Goal: Answer question/provide support: Share knowledge or assist other users

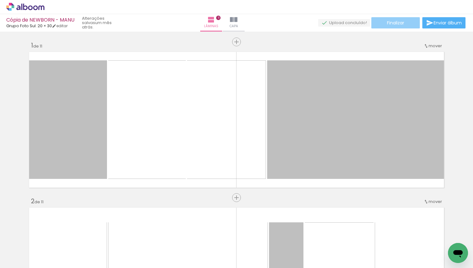
click at [402, 22] on span "Finalizar" at bounding box center [395, 23] width 17 height 4
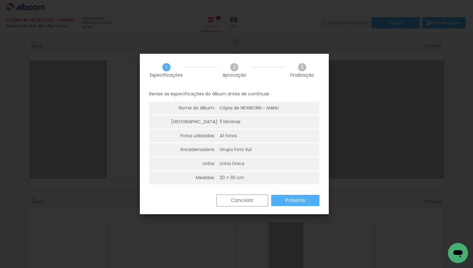
click at [0, 0] on slot "Próximo" at bounding box center [0, 0] width 0 height 0
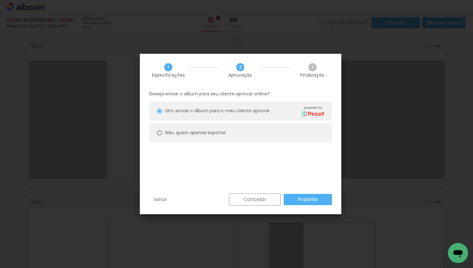
click at [168, 136] on div "Não, quero apenas exportar" at bounding box center [195, 133] width 61 height 7
type paper-radio-button "on"
click at [296, 199] on paper-button "Próximo" at bounding box center [308, 199] width 48 height 11
type input "Alta, 300 DPI"
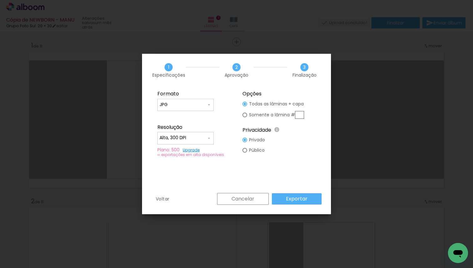
click at [247, 117] on paper-radio-button "Somente a lâmina #" at bounding box center [274, 115] width 62 height 12
type paper-radio-button "on"
click at [248, 104] on paper-radio-button "Todas as lâminas + capa" at bounding box center [274, 104] width 62 height 10
type paper-radio-button "on"
click at [0, 0] on slot "Exportar" at bounding box center [0, 0] width 0 height 0
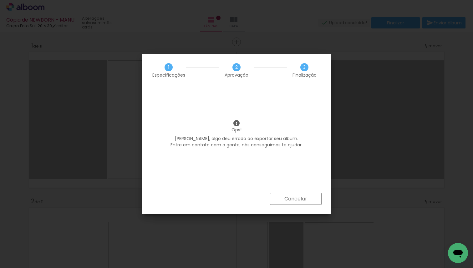
click at [0, 0] on slot "Cancelar" at bounding box center [0, 0] width 0 height 0
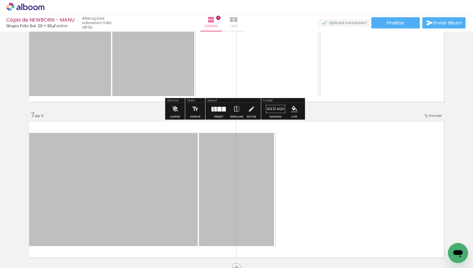
click at [238, 22] on iron-icon at bounding box center [234, 20] width 8 height 8
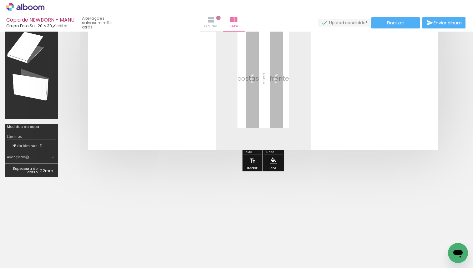
click at [218, 27] on span "Lâminas" at bounding box center [211, 26] width 14 height 6
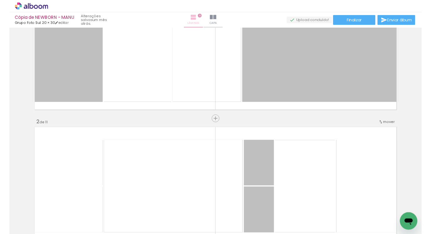
scroll to position [866, 0]
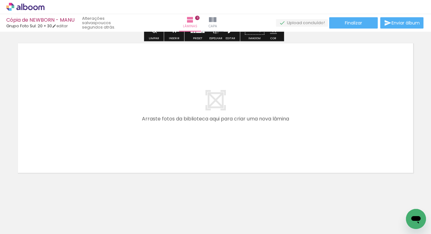
scroll to position [1653, 0]
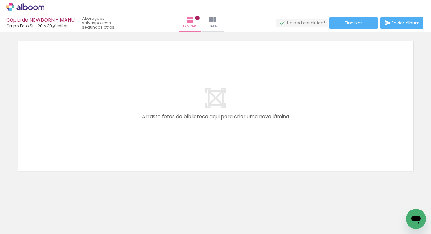
drag, startPoint x: 417, startPoint y: 213, endPoint x: 411, endPoint y: 215, distance: 5.9
click at [417, 213] on icon "Abrir janela de mensagens" at bounding box center [415, 218] width 11 height 11
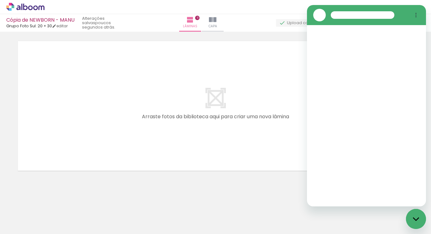
scroll to position [0, 0]
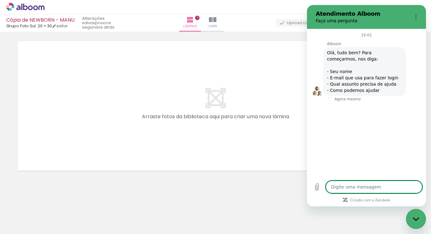
type textarea "x"
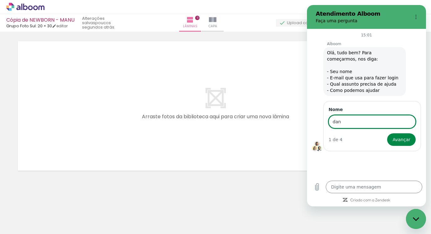
type input "[PERSON_NAME]"
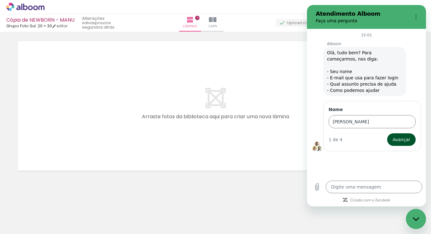
click at [403, 144] on button "Avançar" at bounding box center [401, 139] width 28 height 13
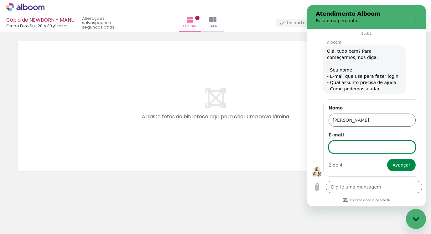
click at [386, 146] on input "E-mail" at bounding box center [371, 146] width 87 height 13
type input "[EMAIL_ADDRESS][DOMAIN_NAME]"
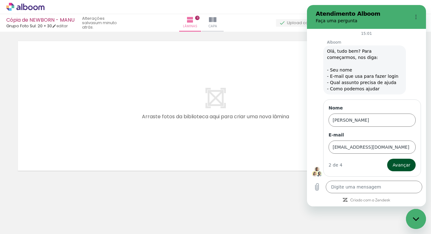
click at [390, 160] on button "Avançar" at bounding box center [401, 164] width 28 height 13
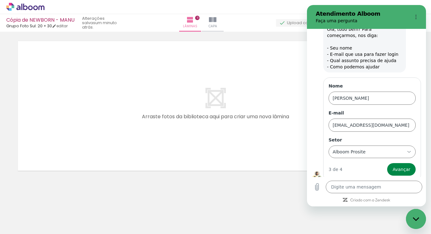
scroll to position [28, 0]
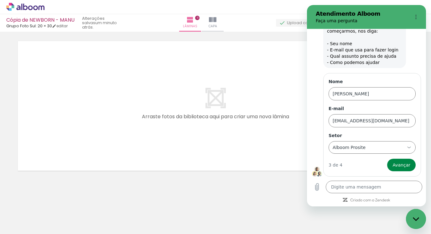
click at [379, 155] on form "Nome danielle E-mail daniellembadaro@yahoo.com.br Setor Alboom Prosite Alboom P…" at bounding box center [371, 124] width 87 height 93
click at [384, 148] on div "Alboom Prosite Alboom Prosite" at bounding box center [368, 146] width 73 height 11
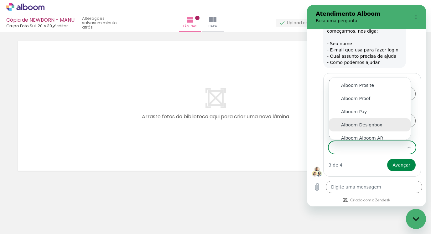
scroll to position [5, 0]
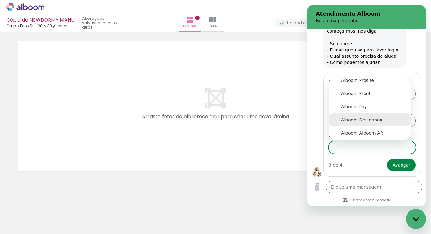
click at [374, 123] on li "Alboom Designbox" at bounding box center [370, 119] width 82 height 13
type input "Alboom Designbox"
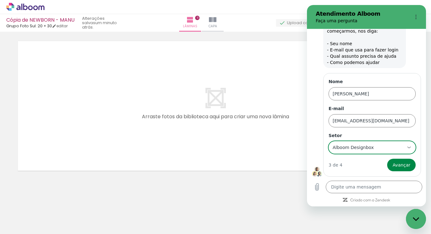
scroll to position [0, 0]
click at [275, 41] on quentale-layouter at bounding box center [215, 106] width 399 height 134
click at [380, 143] on div "Alboom Designbox Alboom Designbox" at bounding box center [368, 146] width 73 height 11
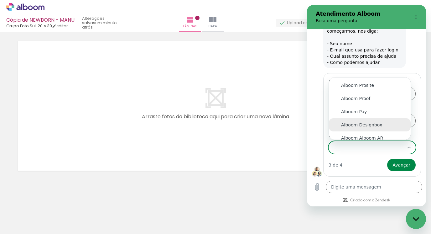
scroll to position [5, 0]
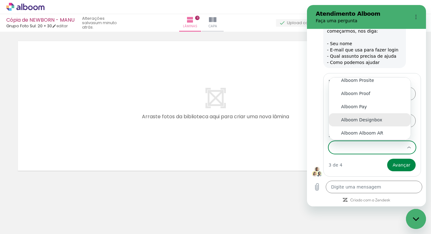
click at [380, 120] on div "Alboom Designbox" at bounding box center [369, 119] width 57 height 6
type input "Alboom Designbox"
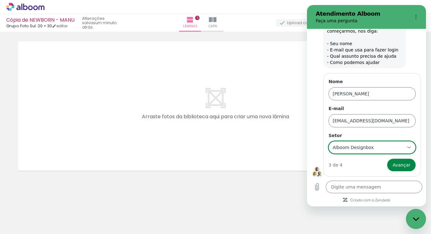
click at [381, 151] on div "Alboom Designbox Alboom Designbox" at bounding box center [368, 146] width 73 height 11
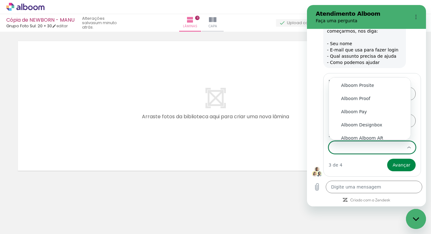
type input "Alboom Designbox"
click at [382, 151] on div "Alboom Designbox" at bounding box center [368, 146] width 73 height 11
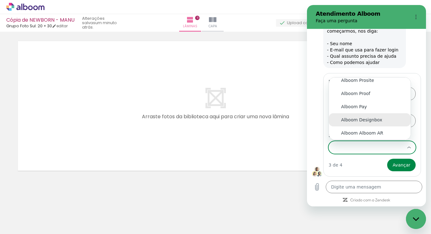
click at [374, 118] on div "Alboom Designbox" at bounding box center [369, 119] width 57 height 6
type input "Alboom Designbox"
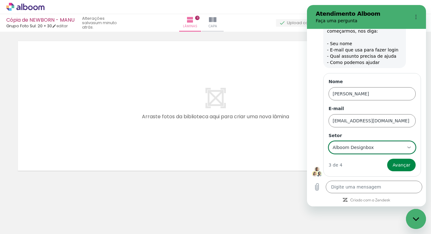
scroll to position [0, 0]
click at [184, 101] on quentale-layouter at bounding box center [215, 106] width 399 height 134
click at [396, 162] on span "Avançar" at bounding box center [401, 165] width 18 height 8
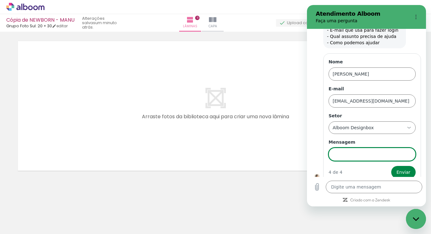
scroll to position [55, 0]
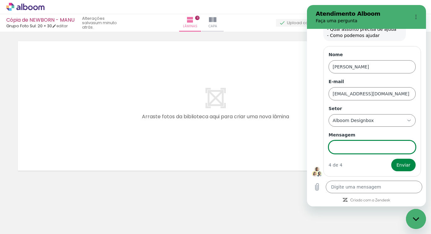
click at [367, 147] on input "Mensagem" at bounding box center [371, 146] width 87 height 13
type input "não estou conseguindo exportar as laminas de um album"
click at [391, 158] on button "Enviar" at bounding box center [403, 164] width 24 height 13
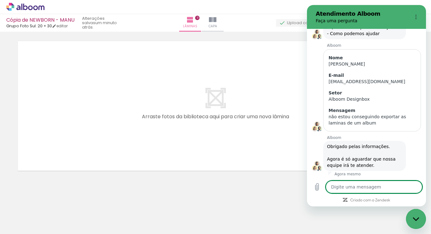
scroll to position [58, 0]
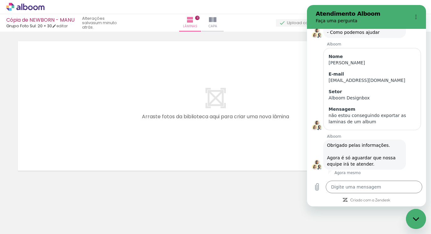
click at [258, 94] on quentale-layouter at bounding box center [215, 106] width 399 height 134
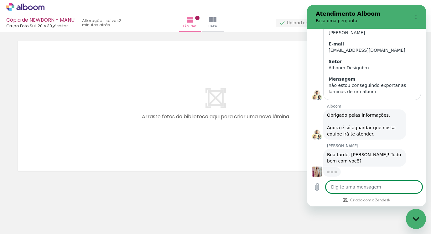
scroll to position [88, 0]
type textarea "x"
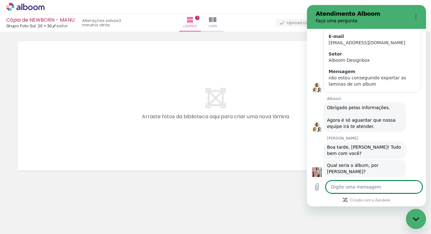
scroll to position [97, 0]
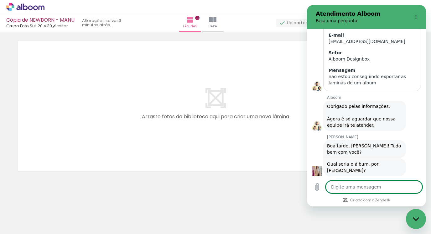
type textarea "n"
type textarea "x"
type textarea "ne"
type textarea "x"
type textarea "new"
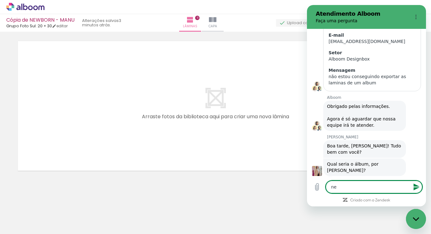
type textarea "x"
type textarea "new"
type textarea "x"
type textarea "new b"
type textarea "x"
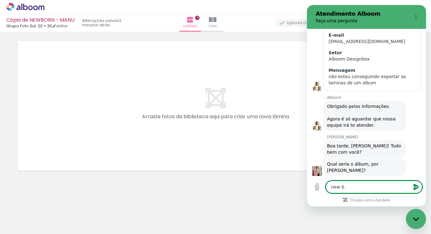
type textarea "new bo"
type textarea "x"
type textarea "new bor"
type textarea "x"
type textarea "new born"
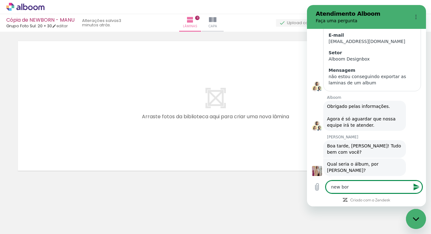
type textarea "x"
type textarea "new bor"
type textarea "x"
type textarea "new bo"
type textarea "x"
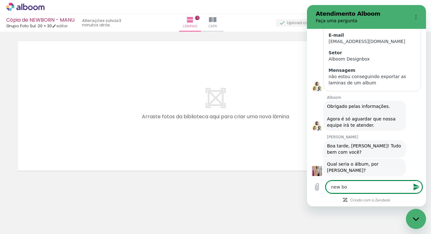
type textarea "new b"
type textarea "x"
type textarea "new"
type textarea "x"
type textarea "new"
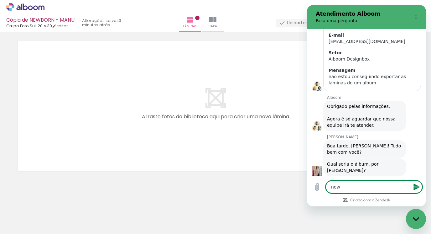
type textarea "x"
type textarea "newn"
type textarea "x"
type textarea "newnr"
type textarea "x"
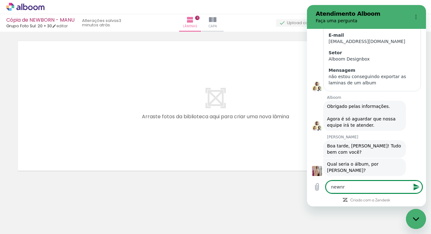
type textarea "newn"
type textarea "x"
type textarea "new"
type textarea "x"
type textarea "ne"
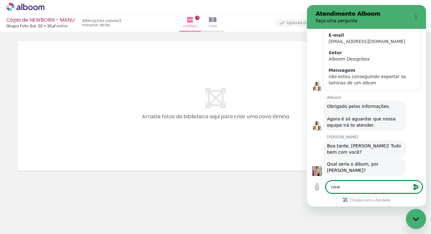
type textarea "x"
type textarea "n"
type textarea "x"
type textarea "B"
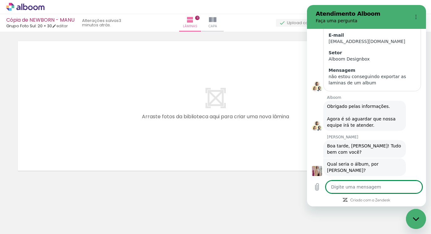
type textarea "x"
type textarea "Bp"
type textarea "x"
type textarea "Bpa"
type textarea "x"
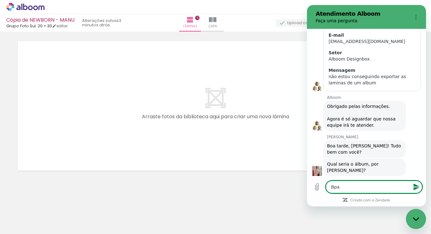
type textarea "Bp"
type textarea "x"
type textarea "B"
type textarea "x"
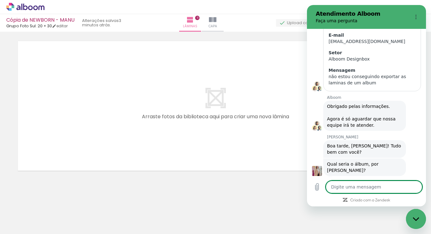
type textarea "o"
type textarea "x"
type textarea "b"
type textarea "x"
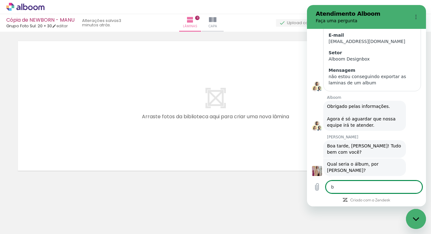
type textarea "bo"
type textarea "x"
type textarea "boa"
type textarea "x"
type textarea "boa"
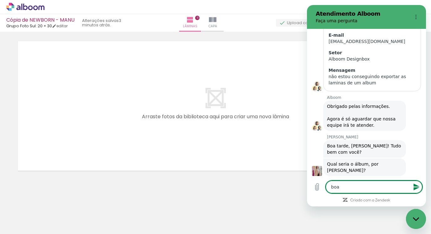
type textarea "x"
type textarea "boa t"
type textarea "x"
type textarea "boa"
type textarea "x"
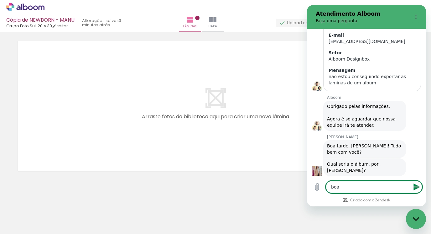
type textarea "boa"
type textarea "x"
type textarea "bo"
type textarea "x"
type textarea "b"
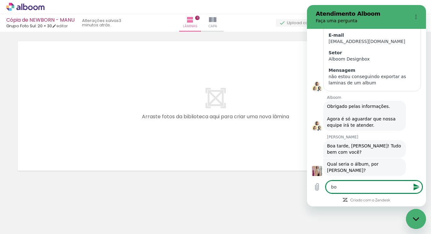
type textarea "x"
type textarea "B"
type textarea "x"
type textarea "Bp"
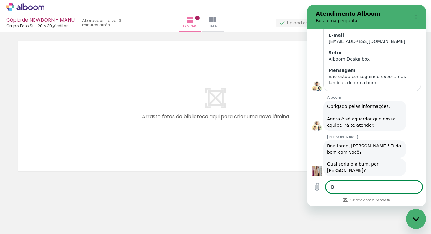
type textarea "x"
type textarea "Bpa"
type textarea "x"
type textarea "Bp"
type textarea "x"
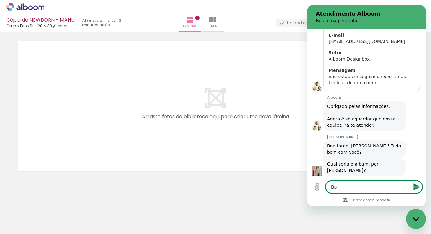
type textarea "B"
type textarea "x"
type textarea "Bo"
type textarea "x"
type textarea "Boa"
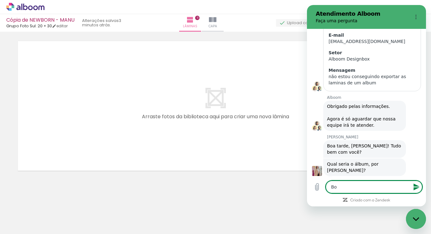
type textarea "x"
type textarea "Boa"
type textarea "x"
type textarea "Boa t"
type textarea "x"
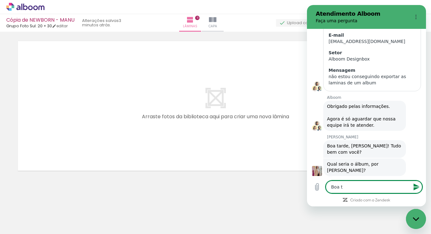
type textarea "Boa ta"
type textarea "x"
type textarea "Boa tar"
type textarea "x"
type textarea "Boa tard"
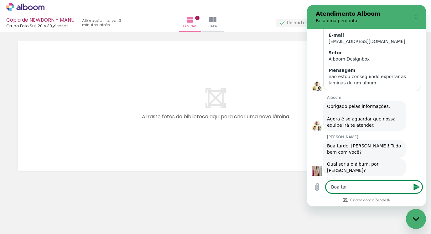
type textarea "x"
type textarea "Boa tarde"
type textarea "x"
type textarea "Boa tarde,"
type textarea "x"
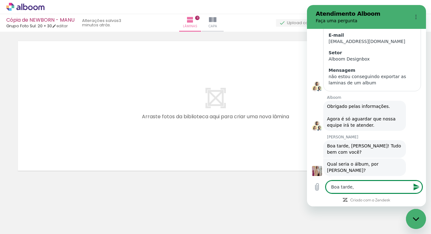
type textarea "Boa tarde,"
type textarea "x"
type textarea "Boa tarde, t"
type textarea "x"
type textarea "Boa tarde, tu"
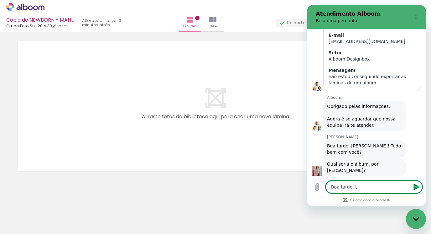
type textarea "x"
type textarea "Boa tarde, tud"
type textarea "x"
type textarea "Boa tarde, tudo"
type textarea "x"
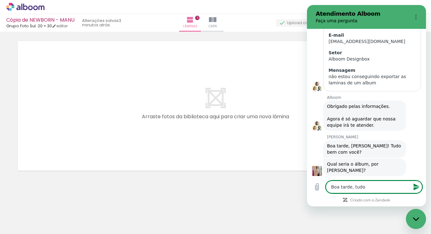
type textarea "Boa tarde, tudo"
type textarea "x"
type textarea "Boa tarde, tudo b"
type textarea "x"
type textarea "Boa tarde, tudo be"
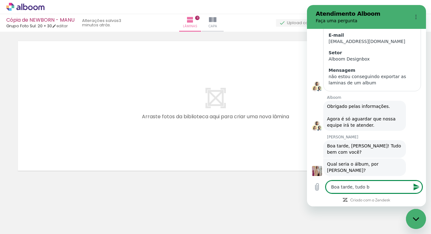
type textarea "x"
type textarea "Boa tarde, tudo bem"
type textarea "x"
type textarea "Boa tarde, tudo bem"
type textarea "x"
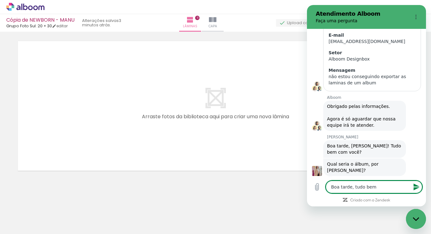
type textarea "Boa tarde, tudo bem e"
type textarea "x"
type textarea "Boa tarde, tudo bem e"
type textarea "x"
type textarea "Boa tarde, tudo bem e c"
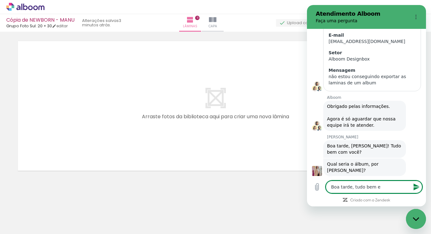
type textarea "x"
type textarea "Boa tarde, tudo bem e co"
type textarea "x"
type textarea "Boa tarde, tudo bem e com"
type textarea "x"
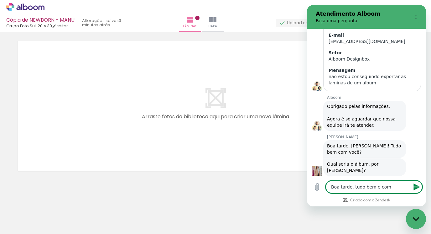
type textarea "Boa tarde, tudo bem e com"
type textarea "x"
type textarea "Boa tarde, tudo bem e com v"
type textarea "x"
type textarea "Boa tarde, tudo bem e com vo"
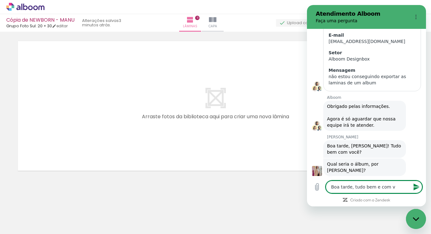
type textarea "x"
type textarea "Boa tarde, tudo bem e com voc"
type textarea "x"
type textarea "Boa tarde, tudo bem e com voce"
type textarea "x"
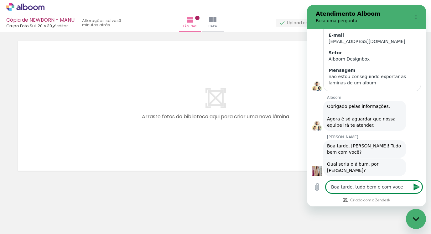
type textarea "Boa tarde, tudo bem e com você"
type textarea "x"
type textarea "Boa tarde, tudo bem e com você?"
type textarea "x"
type textarea "Boa tarde, tudo bem e com você?"
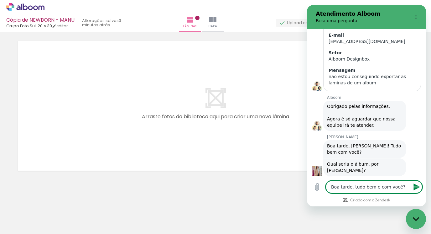
type textarea "x"
type textarea "Boa tarde, tudo bem e com você?"
type textarea "x"
type textarea "Boa tarde, tudo bem e com você? S"
type textarea "x"
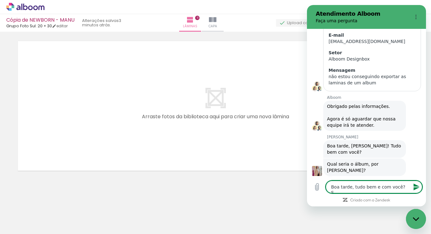
type textarea "Boa tarde, tudo bem e com você? Se"
type textarea "x"
type textarea "Boa tarde, tudo bem e com você? Ser"
type textarea "x"
type textarea "Boa tarde, tudo bem e com você? Seri"
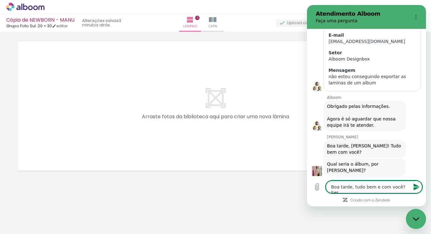
type textarea "x"
type textarea "Boa tarde, tudo bem e com você? Seris"
type textarea "x"
type textarea "Boa tarde, tudo bem e com você? Seris"
type textarea "x"
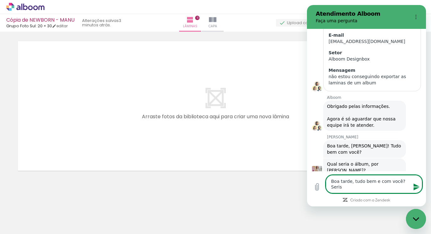
type textarea "Boa tarde, tudo bem e com você? Seris"
type textarea "x"
type textarea "Boa tarde, tudo bem e com você? Seri"
type textarea "x"
type textarea "Boa tarde, tudo bem e com você? Seria"
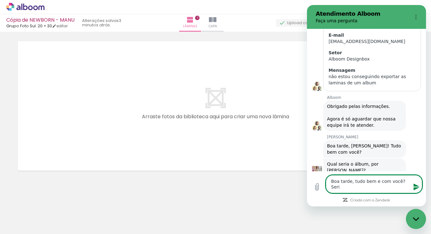
type textarea "x"
type textarea "Boa tarde, tudo bem e com você? Seria"
type textarea "x"
type textarea "Boa tarde, tudo bem e com você? Seria u"
type textarea "x"
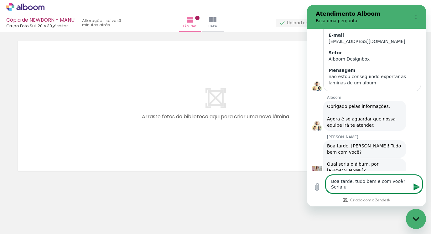
type textarea "Boa tarde, tudo bem e com você? Seria um"
type textarea "x"
type textarea "Boa tarde, tudo bem e com você? Seria u"
type textarea "x"
type textarea "Boa tarde, tudo bem e com você? Seria"
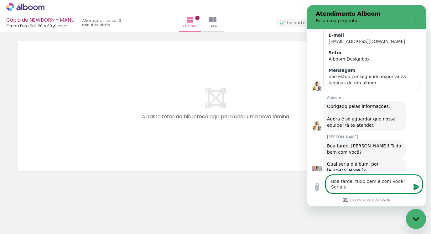
type textarea "x"
type textarea "Boa tarde, tudo bem e com você? Seria o"
type textarea "x"
type textarea "Boa tarde, tudo bem e com você? Seria o"
type textarea "x"
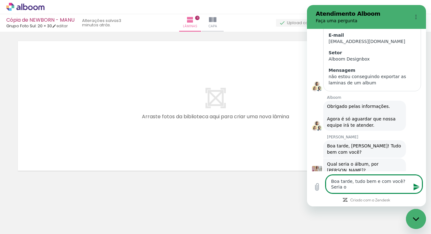
type textarea "Boa tarde, tudo bem e com você? Seria o n"
type textarea "x"
type textarea "Boa tarde, tudo bem e com você? Seria o ne"
type textarea "x"
type textarea "Boa tarde, tudo bem e com você? Seria o new"
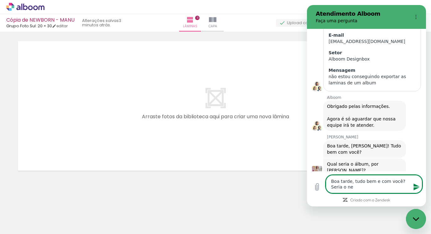
type textarea "x"
type textarea "Boa tarde, tudo bem e com você? Seria o newb"
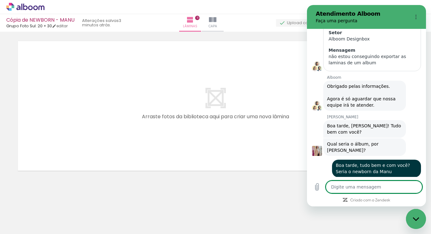
scroll to position [118, 0]
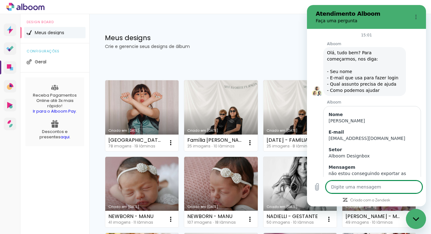
scroll to position [160, 0]
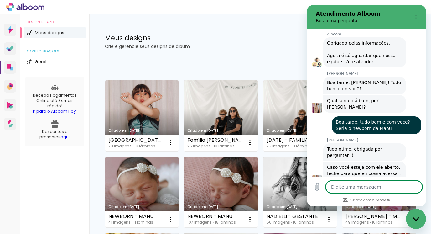
type textarea "f"
type textarea "x"
type textarea "fe"
type textarea "x"
type textarea "fec"
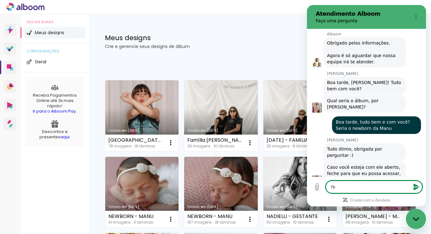
type textarea "x"
type textarea "fech"
type textarea "x"
type textarea "feche"
type textarea "x"
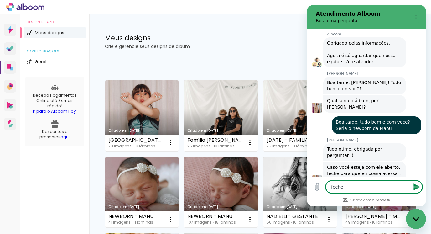
type textarea "fechei"
type textarea "x"
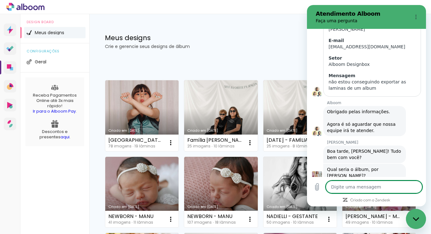
scroll to position [218, 0]
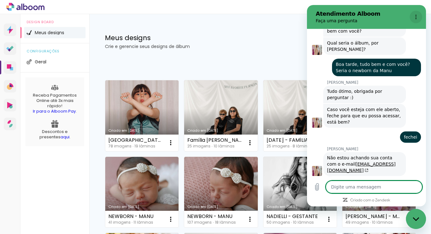
click at [413, 18] on button "Menu de opções" at bounding box center [415, 17] width 13 height 13
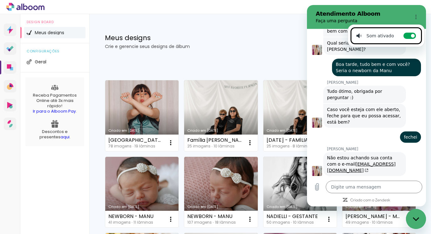
click at [379, 80] on p "[PERSON_NAME]" at bounding box center [376, 82] width 99 height 5
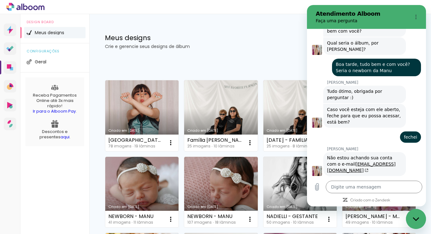
click at [277, 32] on div "Meus designs Crie e gerencie seus designs de álbum Criar um design" at bounding box center [260, 34] width 342 height 41
click at [415, 17] on circle "Menu de opções" at bounding box center [415, 17] width 1 height 1
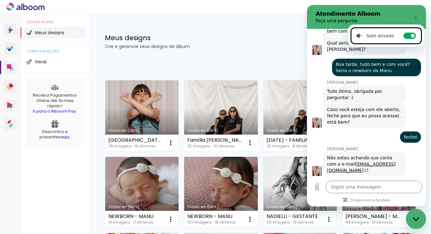
click at [415, 215] on div "Fechar janela de mensagens" at bounding box center [415, 218] width 19 height 19
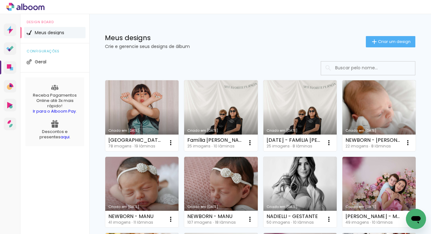
drag, startPoint x: 414, startPoint y: 212, endPoint x: 509, endPoint y: 244, distance: 100.2
click at [414, 212] on div "Abrir janela de mensagens" at bounding box center [415, 218] width 19 height 19
type textarea "x"
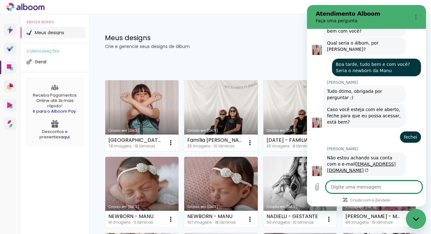
click at [23, 7] on icon at bounding box center [25, 6] width 5 height 7
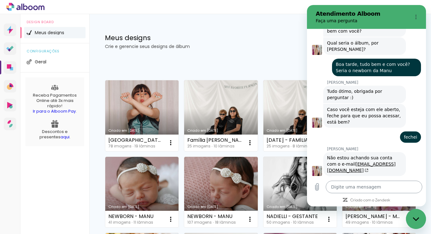
click at [397, 181] on textarea at bounding box center [374, 186] width 96 height 13
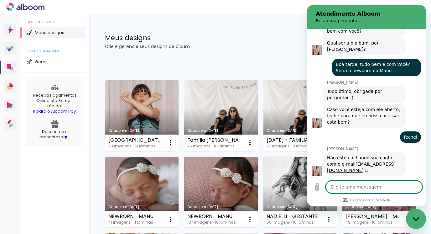
type textarea "p"
type textarea "x"
type textarea "pe"
type textarea "x"
type textarea "per"
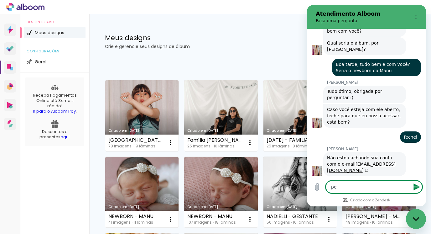
type textarea "x"
type textarea "perd"
type textarea "x"
type textarea "perda"
type textarea "x"
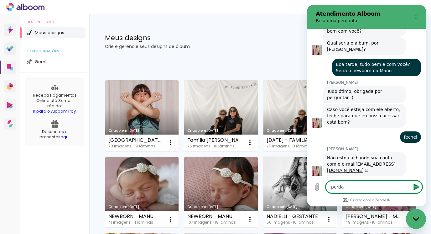
type textarea "perdã"
type textarea "x"
type textarea "perdão"
type textarea "x"
type textarea "perdão"
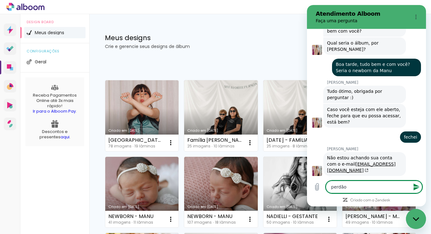
type textarea "x"
type textarea "perdão p"
type textarea "x"
type textarea "perdão pu"
type textarea "x"
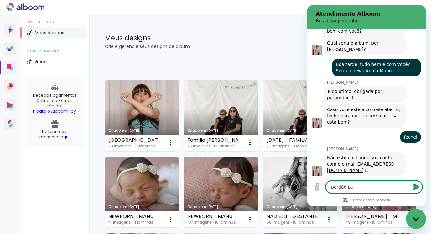
type textarea "perdão pus"
type textarea "x"
type textarea "perdão pus"
type textarea "x"
type textarea "perdão pus o"
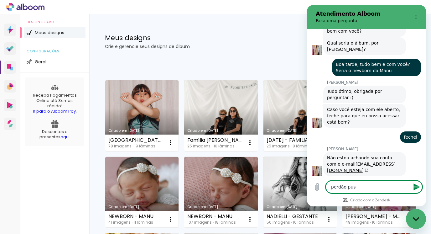
type textarea "x"
type textarea "perdão pus o"
type textarea "x"
type textarea "perdão pus o e"
type textarea "x"
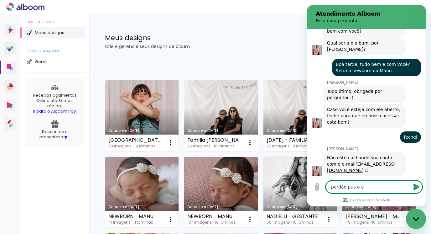
type textarea "perdão pus o em"
type textarea "x"
type textarea "perdão pus o ema"
type textarea "x"
type textarea "perdão pus o emao"
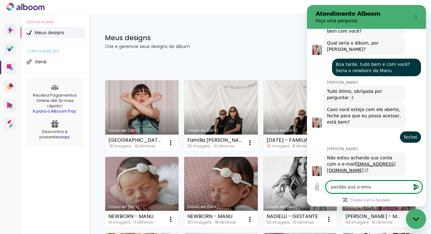
type textarea "x"
type textarea "perdão pus o emaol"
type textarea "x"
type textarea "perdão pus o emao"
type textarea "x"
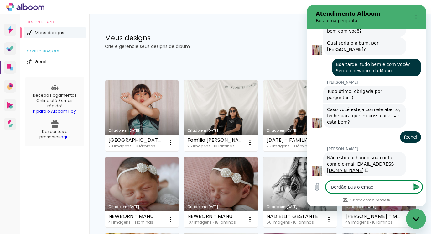
type textarea "perdão pus o ema"
type textarea "x"
type textarea "perdão pus o emai"
type textarea "x"
type textarea "perdão pus o email"
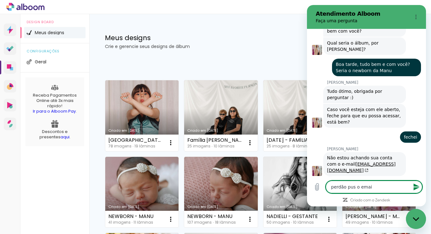
type textarea "x"
type textarea "perdão pus o email"
type textarea "x"
type textarea "perdão pus o email e"
type textarea "x"
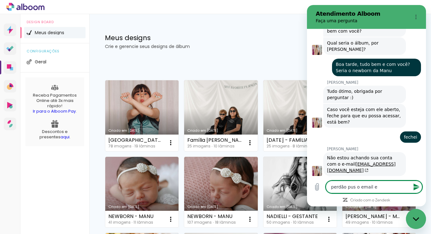
type textarea "perdão pus o email er"
type textarea "x"
type textarea "perdão pus o email err"
type textarea "x"
type textarea "perdão pus o email erra"
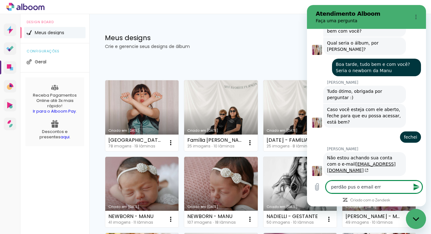
type textarea "x"
type textarea "perdão pus o email errad"
type textarea "x"
type textarea "perdão pus o email errado"
type textarea "x"
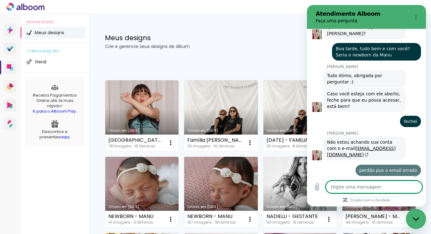
type textarea "x"
type textarea "s"
type textarea "x"
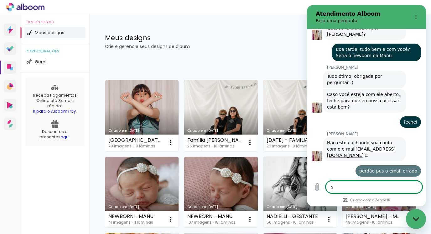
type textarea "se"
type textarea "x"
type textarea "ser"
type textarea "x"
type textarea "seri"
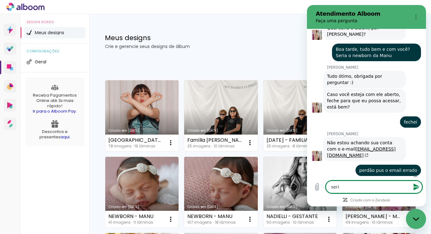
type textarea "x"
type textarea "seria"
type textarea "x"
type textarea "seria"
type textarea "x"
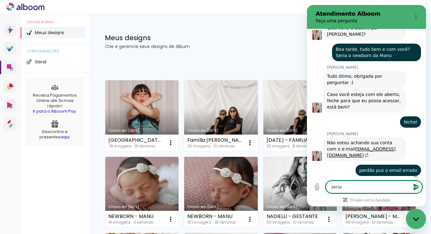
type textarea "seria o"
type textarea "x"
type textarea "seria o"
type textarea "x"
paste textarea "[EMAIL_ADDRESS][DOMAIN_NAME]"
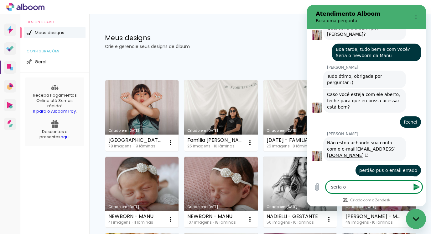
type textarea "seria o danibadarofotografia@gmail.com"
type textarea "x"
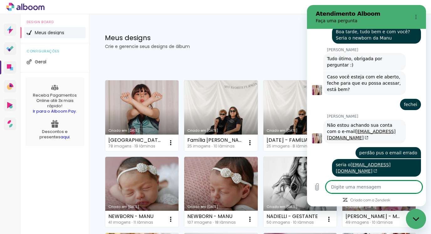
scroll to position [251, 0]
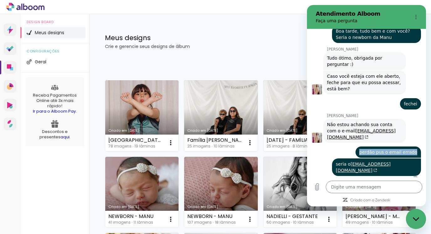
drag, startPoint x: 360, startPoint y: 144, endPoint x: 412, endPoint y: 144, distance: 51.3
click at [412, 149] on span "perdão pus o email errado" at bounding box center [388, 152] width 58 height 6
click at [403, 149] on span "perdão pus o email errado" at bounding box center [388, 152] width 58 height 6
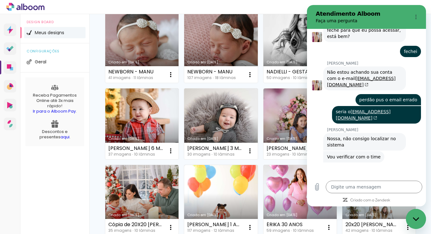
scroll to position [329, 0]
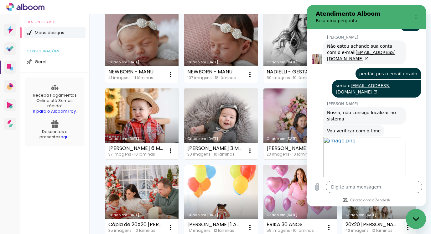
type textarea "x"
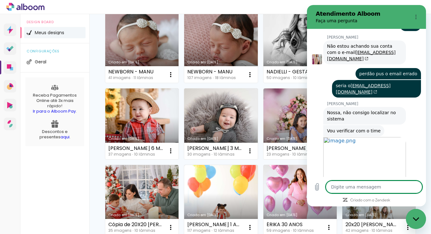
click at [376, 189] on textarea at bounding box center [374, 186] width 96 height 13
click at [380, 184] on textarea at bounding box center [374, 186] width 96 height 13
type textarea "A"
type textarea "x"
type textarea "Ah"
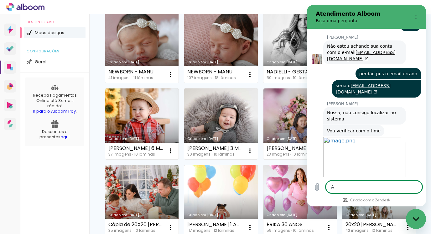
type textarea "x"
type textarea "Ah"
type textarea "x"
type textarea "Ah s"
type textarea "x"
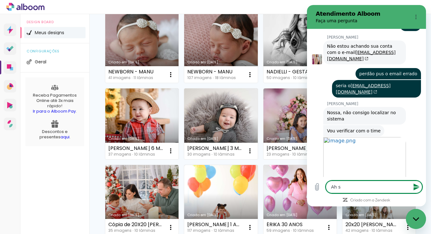
type textarea "Ah si"
type textarea "x"
type textarea "Ah sim"
type textarea "x"
type textarea "Ah sim,"
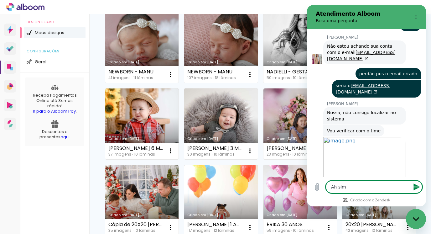
type textarea "x"
type textarea "Ah sim"
type textarea "x"
type textarea "Ah sim,"
type textarea "x"
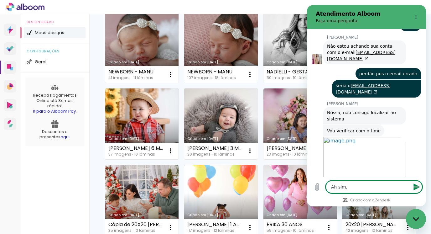
type textarea "Ah sim,"
type textarea "x"
type textarea "Ah sim, p"
type textarea "x"
type textarea "Ah sim, pe"
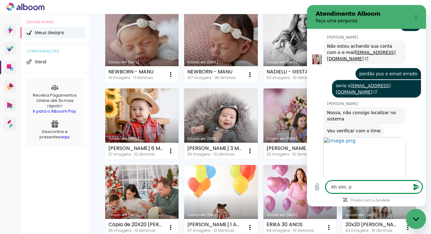
type textarea "x"
type textarea "Ah sim, per"
type textarea "x"
type textarea "Ah sim, perd"
type textarea "x"
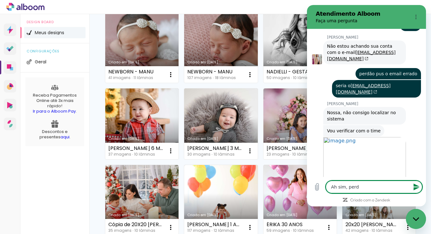
type textarea "Ah sim, perda"
type textarea "x"
type textarea "Ah sim, perd"
type textarea "x"
type textarea "Ah sim, per"
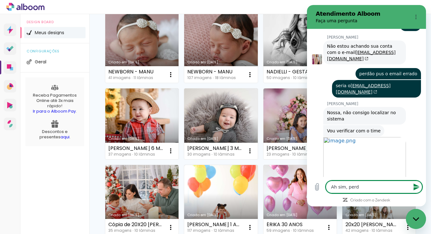
type textarea "x"
type textarea "Ah sim, pe"
type textarea "x"
type textarea "Ah sim, p"
type textarea "x"
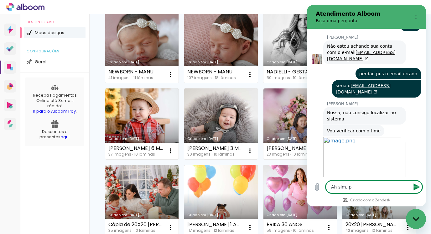
type textarea "Ah sim,"
type textarea "x"
type textarea "Ah sim,"
type textarea "x"
type textarea "Ah sim"
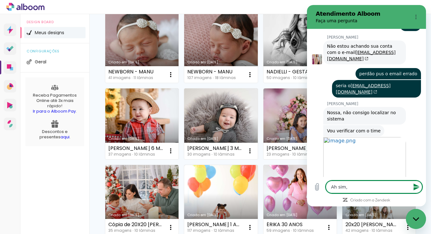
type textarea "x"
type textarea "Ah si"
type textarea "x"
type textarea "Ah s"
type textarea "x"
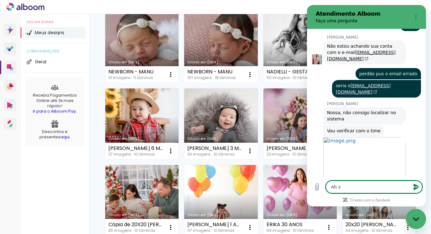
type textarea "Ah"
type textarea "x"
type textarea "Ah"
type textarea "x"
type textarea "A"
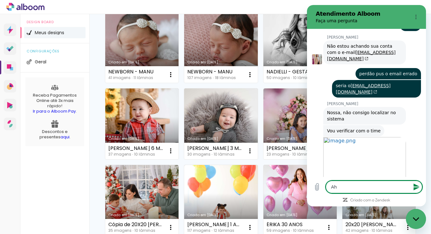
type textarea "x"
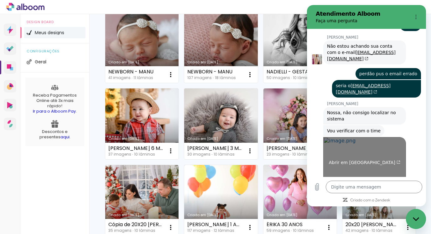
click at [375, 160] on span "Abrir em [GEOGRAPHIC_DATA]" at bounding box center [365, 162] width 72 height 5
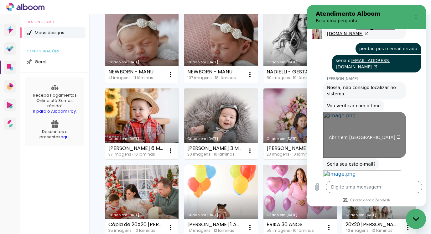
scroll to position [412, 0]
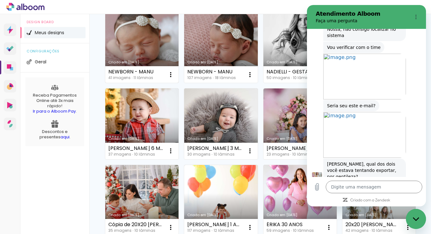
click at [178, 49] on link "Criado em [DATE]" at bounding box center [141, 47] width 73 height 71
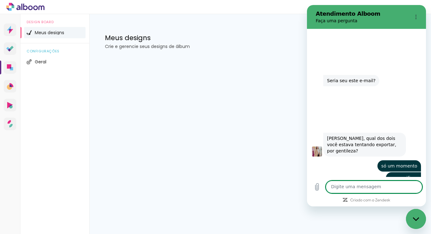
scroll to position [439, 0]
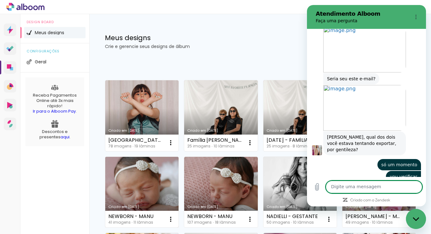
click at [178, 177] on link "Criado em [DATE]" at bounding box center [141, 192] width 73 height 71
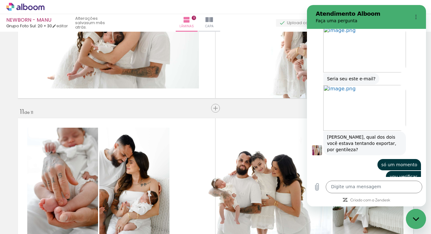
scroll to position [1411, 0]
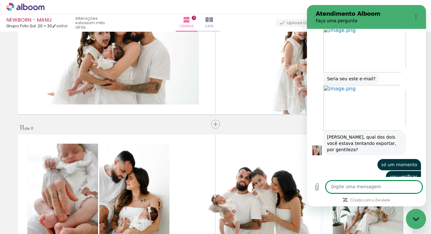
click at [354, 188] on textarea at bounding box center [374, 186] width 96 height 13
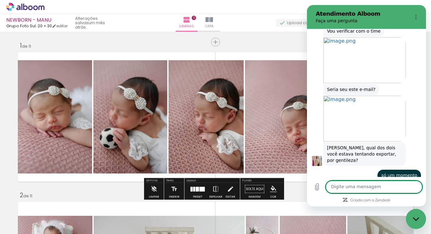
scroll to position [437, 0]
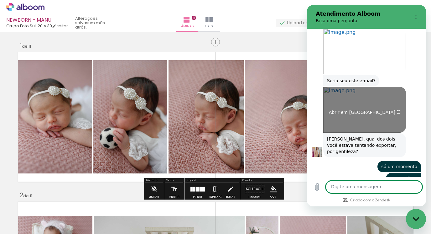
click at [354, 112] on link "Abrir em [GEOGRAPHIC_DATA]" at bounding box center [364, 110] width 83 height 46
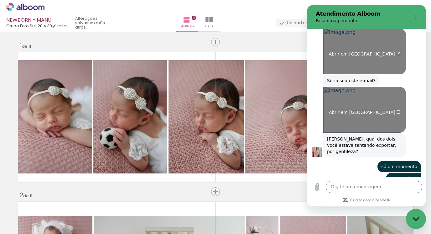
scroll to position [439, 0]
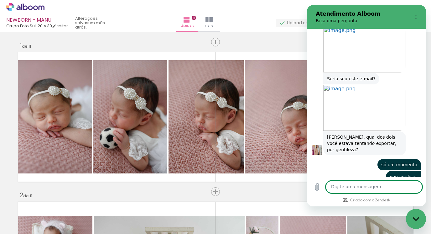
click at [351, 189] on textarea at bounding box center [374, 186] width 96 height 13
type textarea "Seria esse do dia 13"
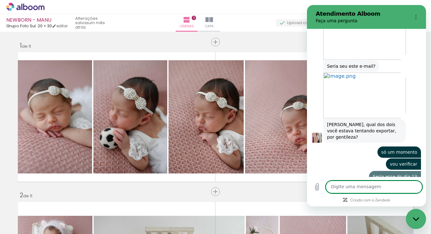
scroll to position [451, 0]
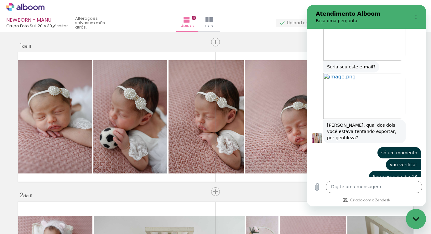
click at [34, 3] on icon at bounding box center [25, 7] width 38 height 8
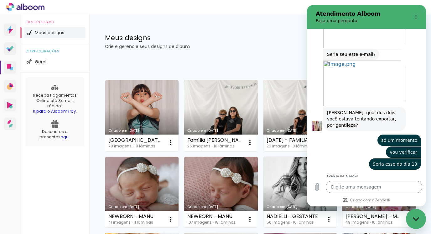
scroll to position [463, 0]
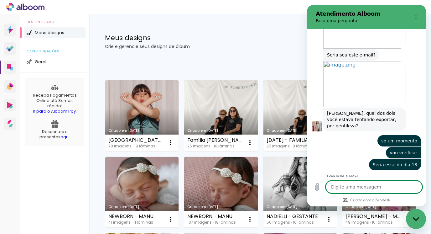
type textarea "x"
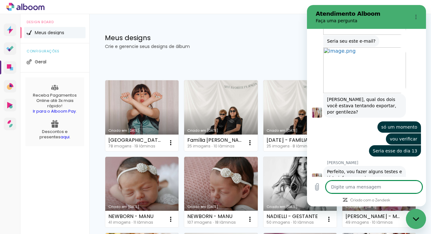
scroll to position [478, 0]
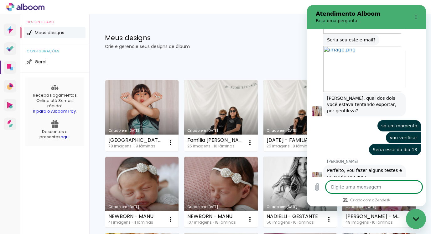
type textarea "o"
type textarea "x"
type textarea "ok"
type textarea "x"
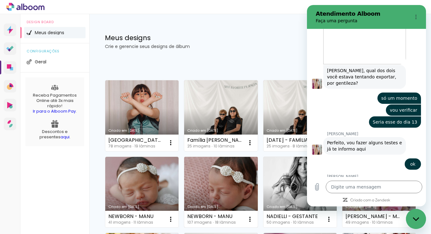
scroll to position [505, 0]
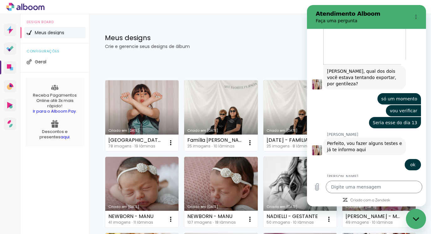
type textarea "x"
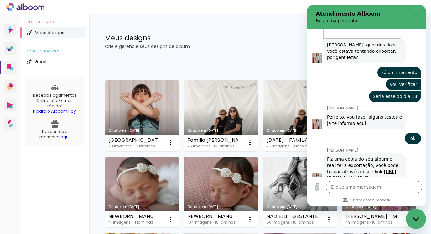
scroll to position [532, 0]
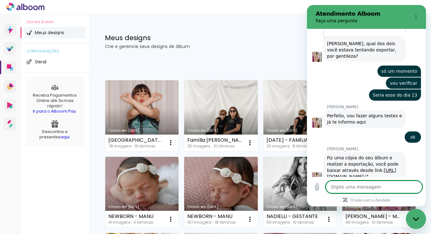
click at [364, 184] on textarea at bounding box center [374, 186] width 96 height 13
type textarea "o"
type textarea "x"
type textarea "ok"
type textarea "x"
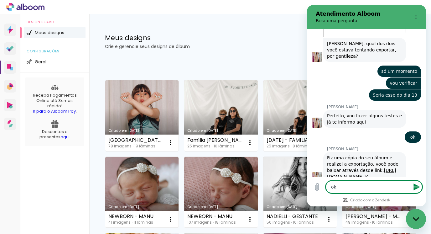
type textarea "ok,"
type textarea "x"
type textarea "ok,"
type textarea "x"
type textarea "ok, o"
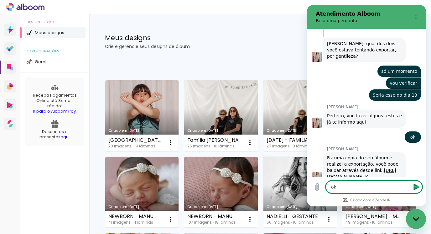
type textarea "x"
type textarea "ok, ob"
type textarea "x"
type textarea "ok, obr"
type textarea "x"
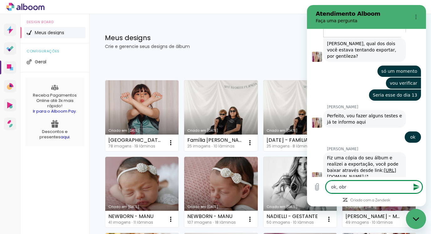
type textarea "ok, obri"
type textarea "x"
type textarea "ok, obrih"
type textarea "x"
type textarea "ok, obrihg"
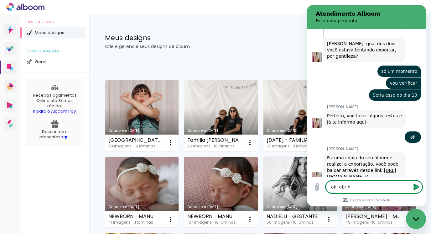
type textarea "x"
type textarea "ok, obrihga"
type textarea "x"
type textarea "ok, obrihgad"
type textarea "x"
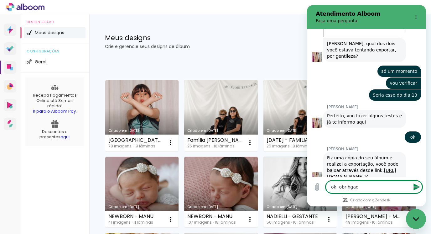
type textarea "ok, obrihga"
type textarea "x"
type textarea "ok, obrihg"
type textarea "x"
type textarea "ok, obrih"
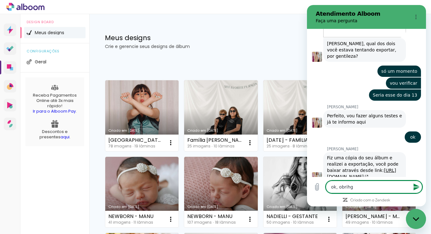
type textarea "x"
type textarea "ok, obri"
type textarea "x"
type textarea "ok, obrih"
type textarea "x"
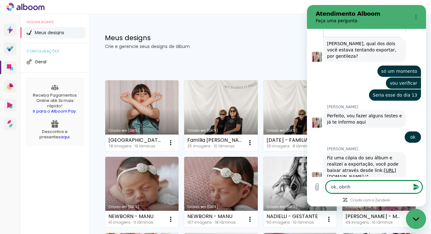
type textarea "ok, obrihd"
type textarea "x"
type textarea "ok, obrih"
type textarea "x"
type textarea "ok, obri"
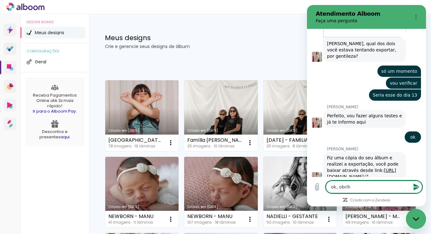
type textarea "x"
type textarea "ok, obrig"
type textarea "x"
type textarea "ok, obriga"
type textarea "x"
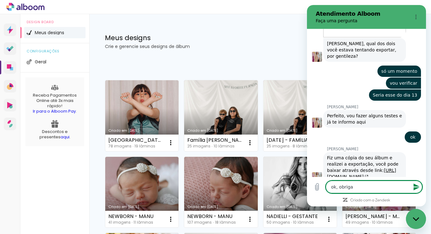
type textarea "ok, obrigad"
type textarea "x"
type textarea "ok, obrigada"
type textarea "x"
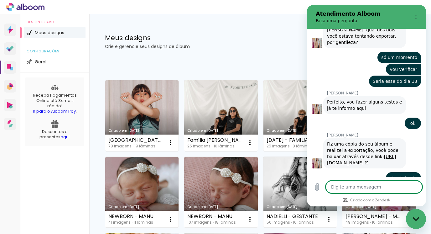
scroll to position [547, 0]
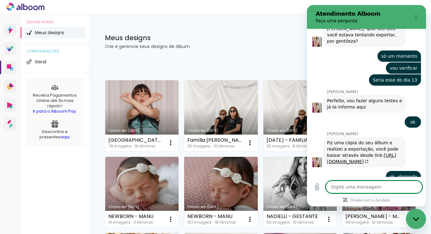
click at [344, 152] on div "[PERSON_NAME] diz: Fiz uma cópia do seu álbum e realizei a exportação, você pod…" at bounding box center [364, 152] width 83 height 30
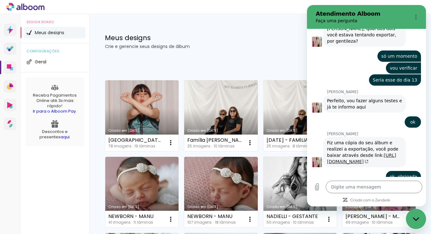
click at [345, 152] on link "[URL][DOMAIN_NAME]" at bounding box center [361, 157] width 69 height 11
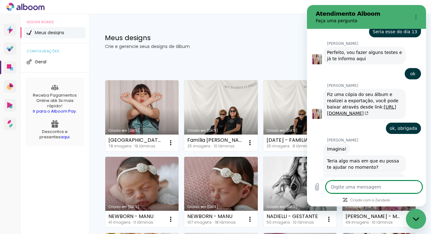
scroll to position [617, 0]
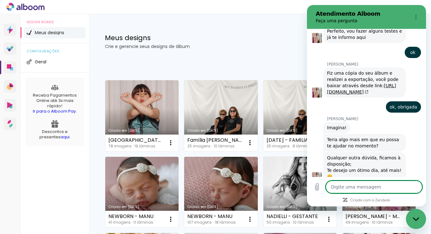
click at [408, 218] on div "Fechar janela de mensagens" at bounding box center [415, 218] width 19 height 19
type textarea "x"
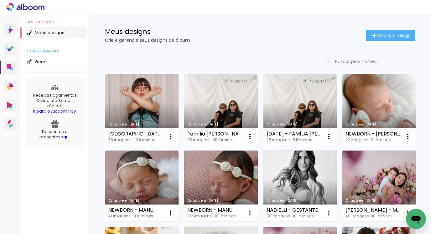
scroll to position [8, 0]
